Goal: Information Seeking & Learning: Learn about a topic

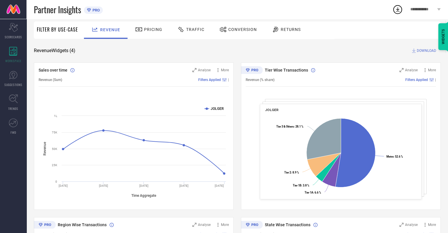
scroll to position [59, 0]
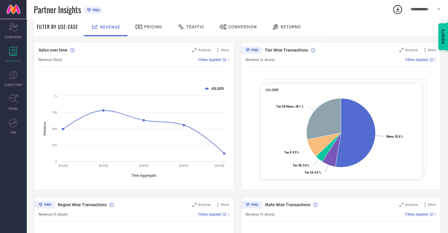
click at [245, 26] on span "Conversion" at bounding box center [242, 26] width 29 height 5
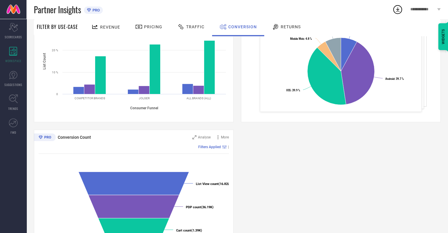
scroll to position [118, 0]
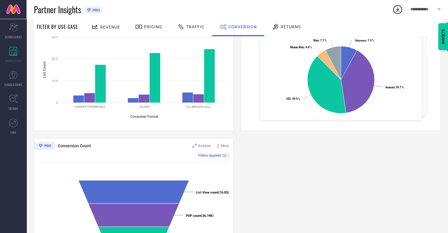
click at [191, 24] on span "Traffic" at bounding box center [195, 26] width 18 height 5
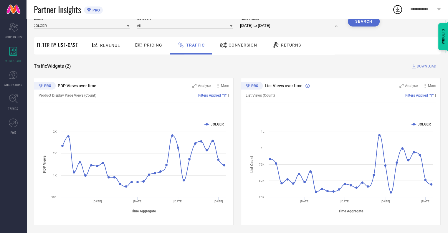
scroll to position [25, 0]
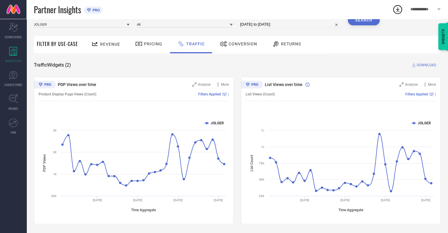
click at [101, 45] on span "Revenue" at bounding box center [110, 44] width 20 height 5
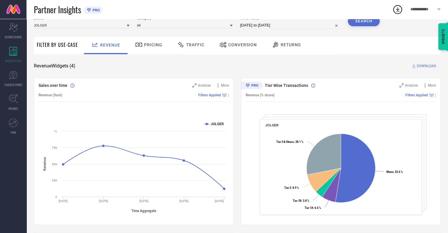
scroll to position [0, 0]
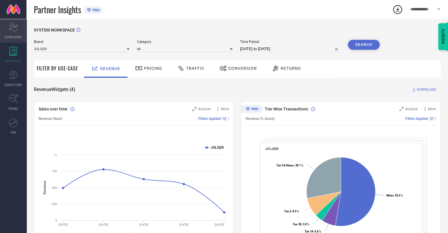
click at [16, 35] on span "SCORECARDS" at bounding box center [13, 37] width 17 height 4
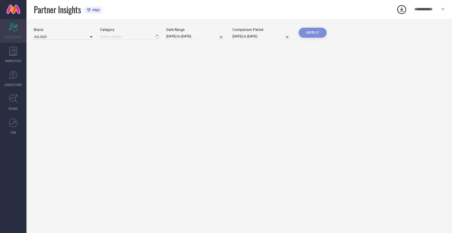
type input "All"
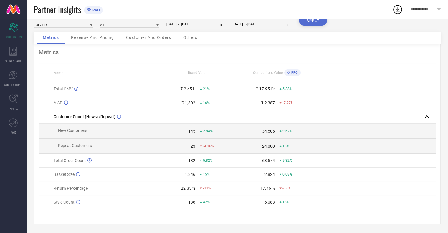
scroll to position [33, 0]
click at [15, 63] on div "WORKSPACE" at bounding box center [13, 55] width 26 height 24
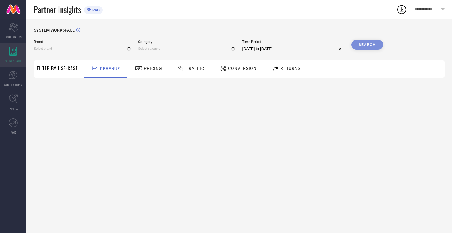
type input "JOLGER"
type input "All"
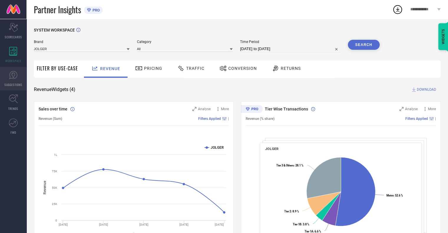
click at [18, 80] on link "SUGGESTIONS" at bounding box center [13, 79] width 26 height 24
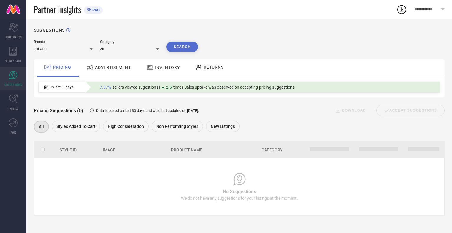
click at [122, 67] on span "ADVERTISEMENT" at bounding box center [113, 67] width 36 height 5
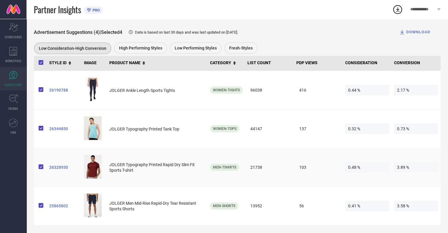
scroll to position [88, 0]
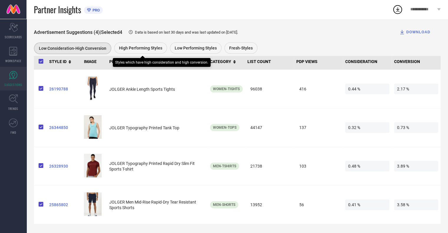
click at [143, 50] on span "High Performing Styles" at bounding box center [140, 48] width 43 height 5
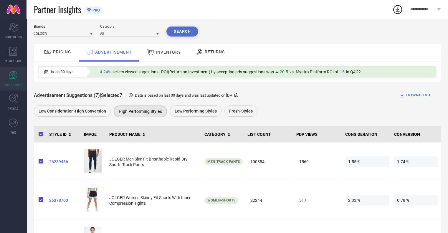
scroll to position [15, 0]
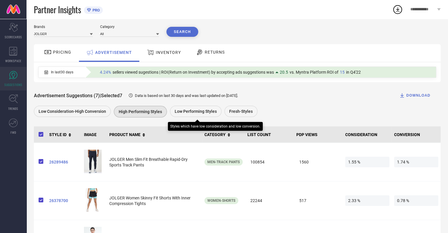
click at [195, 113] on span "Low Performing Styles" at bounding box center [196, 111] width 42 height 5
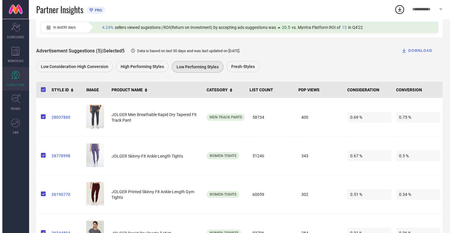
scroll to position [0, 0]
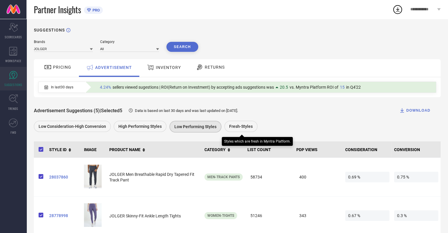
click at [236, 126] on span "Fresh-Styles" at bounding box center [241, 126] width 24 height 5
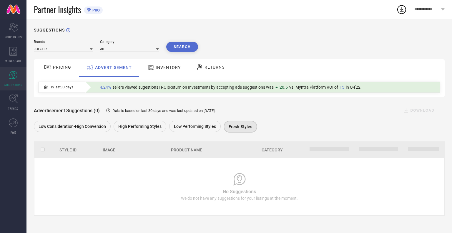
click at [168, 72] on div "INVENTORY" at bounding box center [163, 67] width 37 height 11
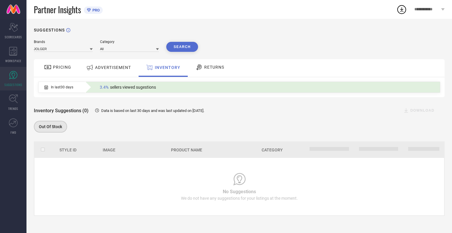
click at [59, 69] on span "PRICING" at bounding box center [62, 67] width 18 height 5
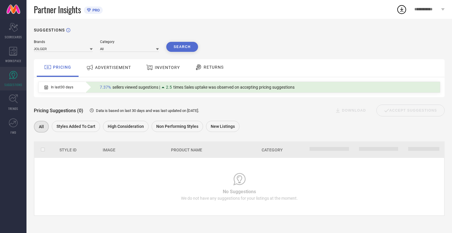
click at [322, 8] on div "Partner Insights PRO" at bounding box center [215, 9] width 363 height 19
